Goal: Task Accomplishment & Management: Use online tool/utility

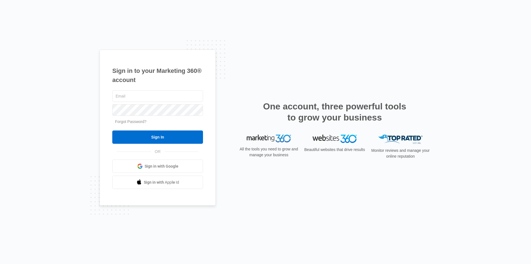
click at [157, 164] on span "Sign in with Google" at bounding box center [162, 166] width 34 height 6
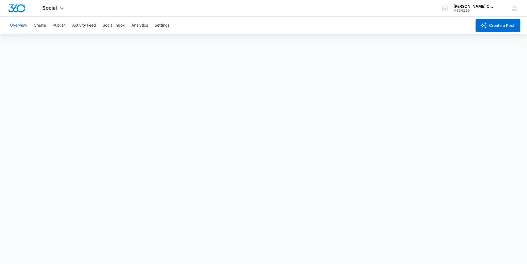
click at [55, 11] on div "Social Apps Reputation Websites Forms CRM Email Social Payments POS Content Ads…" at bounding box center [53, 8] width 39 height 16
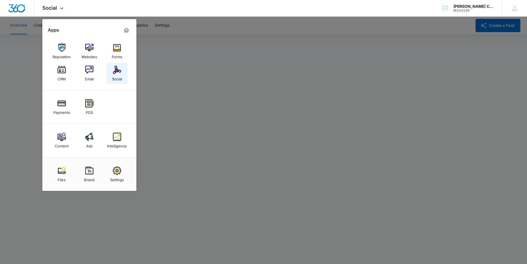
click at [117, 71] on img at bounding box center [117, 70] width 8 height 8
